Goal: Task Accomplishment & Management: Manage account settings

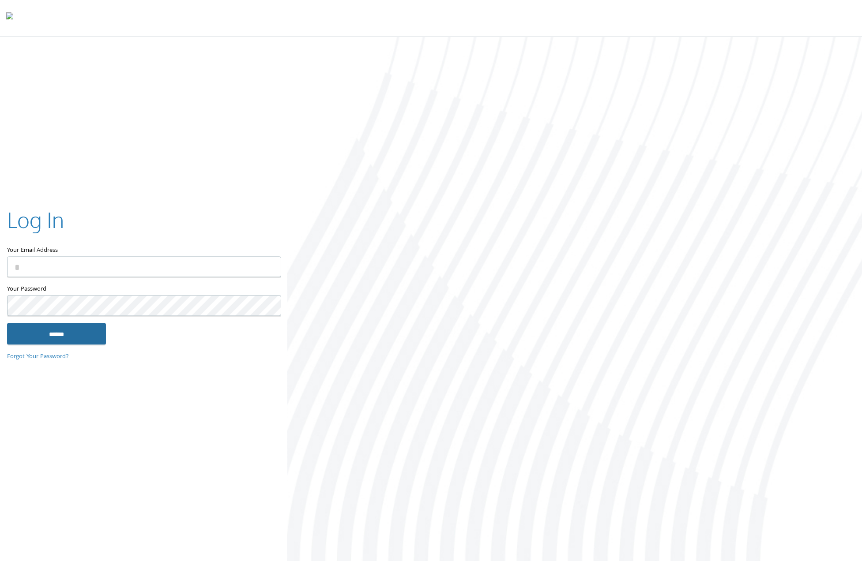
type input "**********"
click at [35, 331] on input "******" at bounding box center [56, 333] width 99 height 21
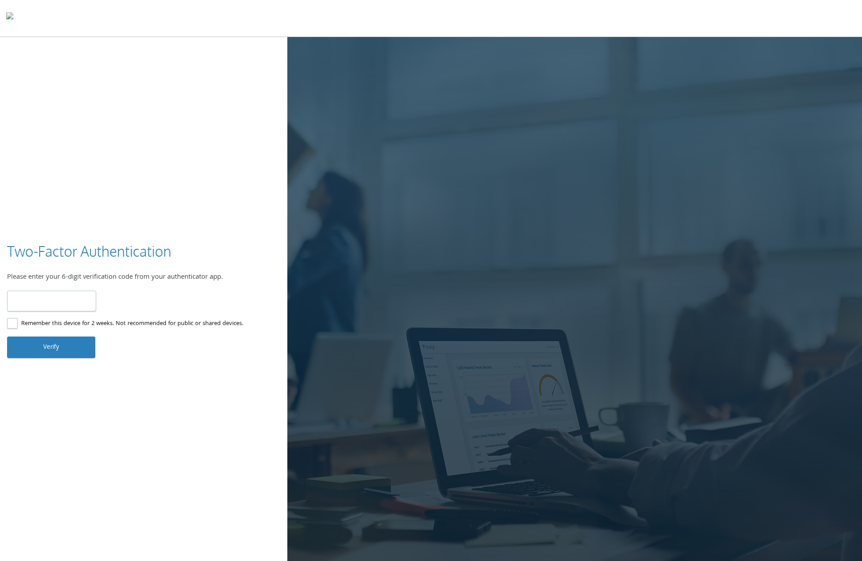
click at [69, 306] on input "number" at bounding box center [51, 301] width 89 height 21
type input "******"
